Goal: Task Accomplishment & Management: Complete application form

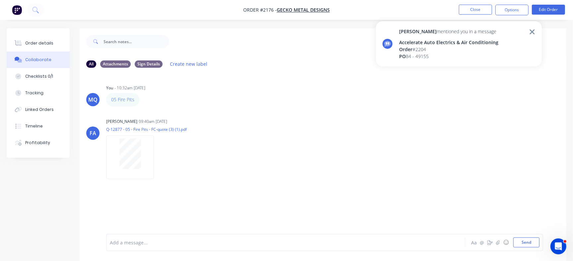
click at [444, 56] on div "PO 84 - 49155" at bounding box center [448, 56] width 99 height 7
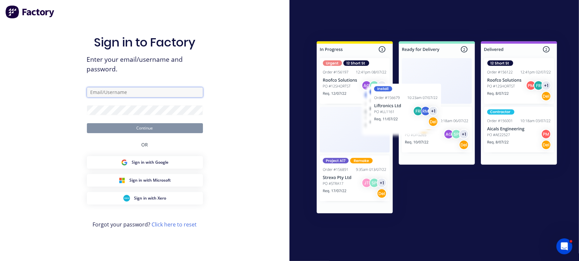
click at [121, 89] on input "text" at bounding box center [145, 92] width 116 height 10
type input "[EMAIL_ADDRESS][DOMAIN_NAME]"
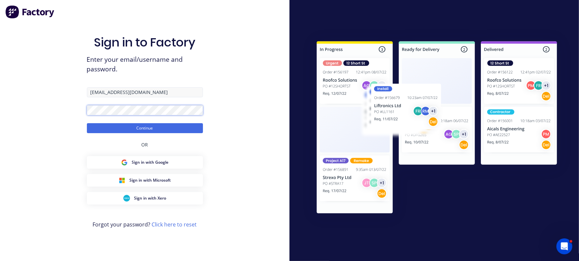
click at [87, 123] on button "Continue" at bounding box center [145, 128] width 116 height 10
